Goal: Check status: Check status

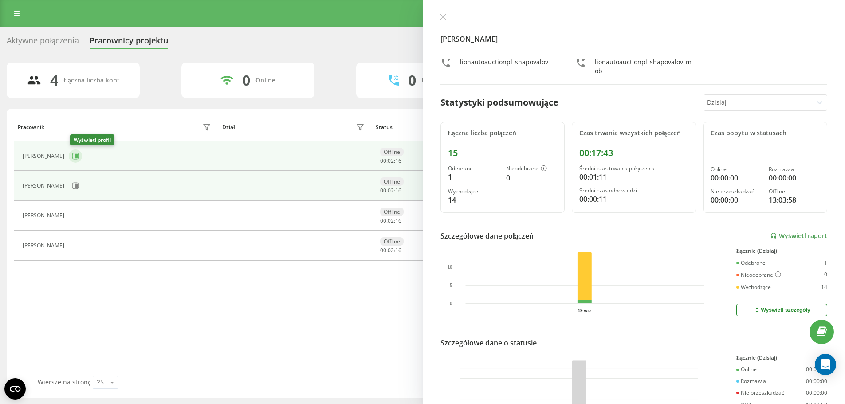
click at [77, 156] on icon at bounding box center [76, 156] width 2 height 4
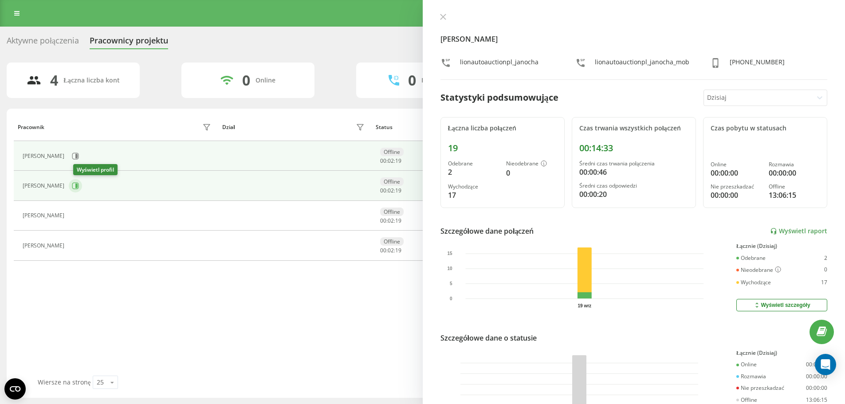
click at [79, 188] on icon at bounding box center [75, 185] width 7 height 7
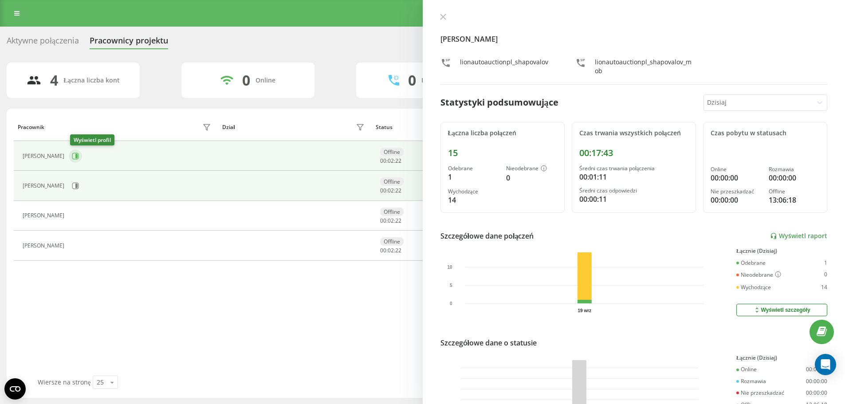
click at [76, 155] on icon at bounding box center [75, 156] width 7 height 7
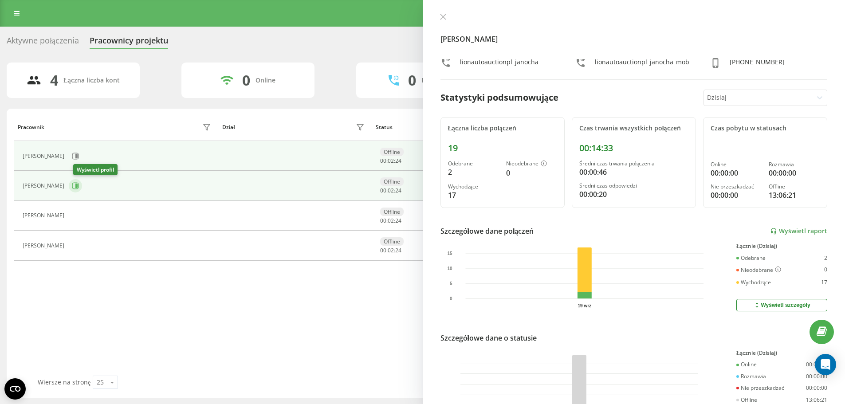
click at [78, 185] on icon at bounding box center [76, 186] width 2 height 4
